Goal: Task Accomplishment & Management: Use online tool/utility

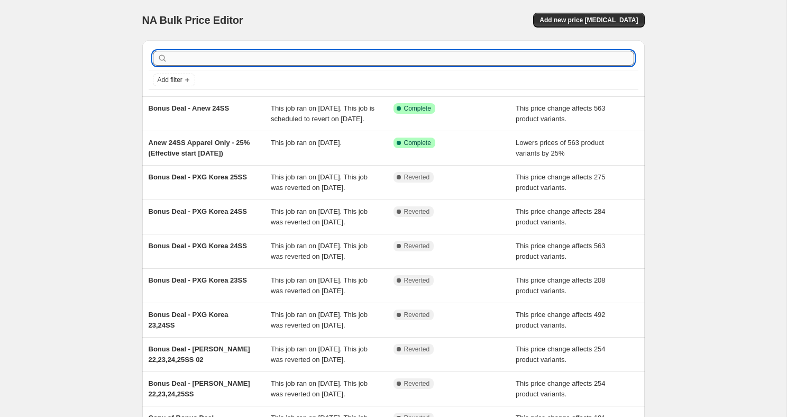
click at [286, 58] on input "text" at bounding box center [402, 58] width 465 height 15
type input "ㅎ"
type input "gfj"
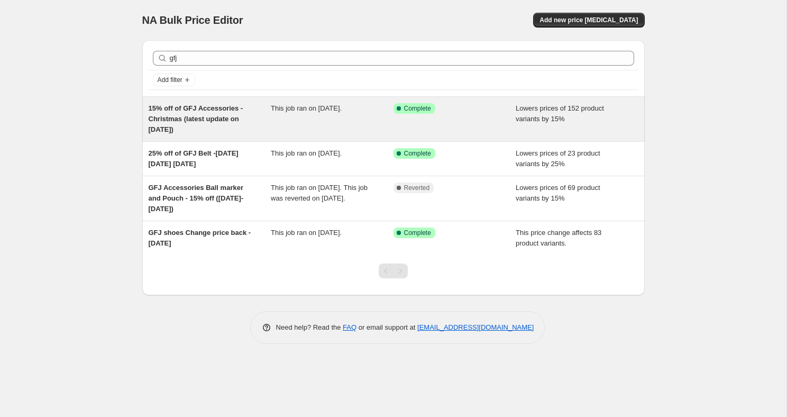
click at [245, 124] on div "15% off of GFJ Accessories - Christmas (latest update on Dec.6)" at bounding box center [210, 119] width 123 height 32
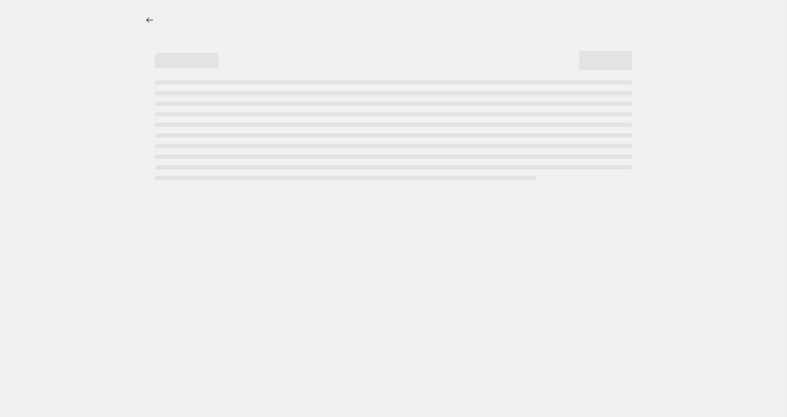
select select "percentage"
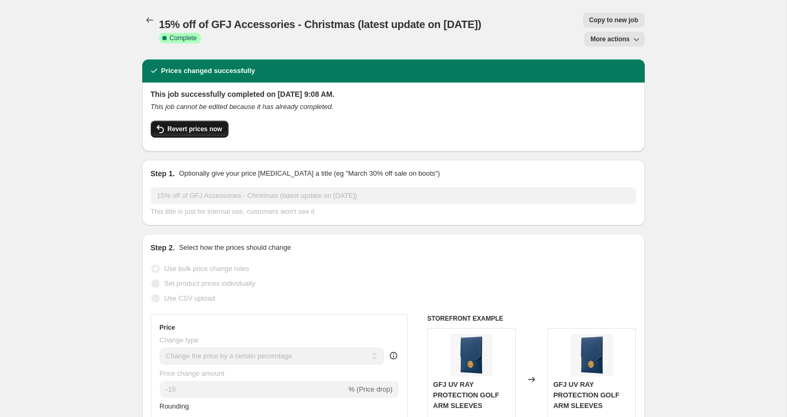
click at [211, 132] on span "Revert prices now" at bounding box center [195, 129] width 54 height 8
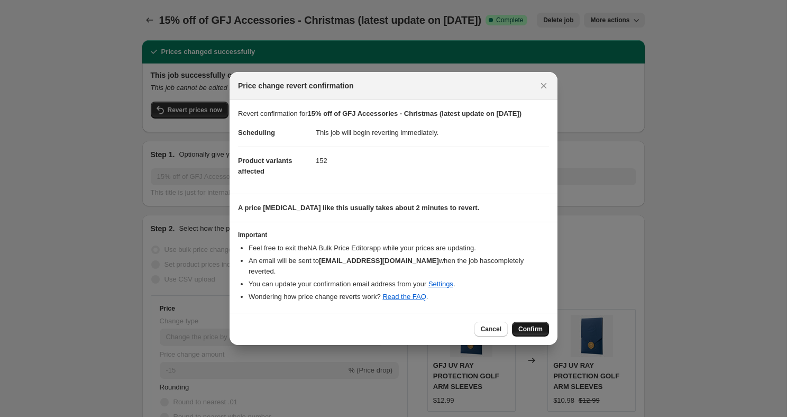
click at [533, 325] on span "Confirm" at bounding box center [531, 329] width 24 height 8
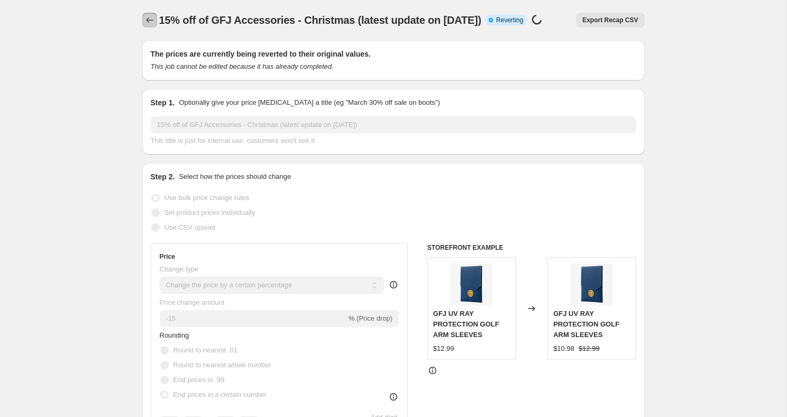
click at [147, 25] on button "Price change jobs" at bounding box center [149, 20] width 15 height 15
